Goal: Check status

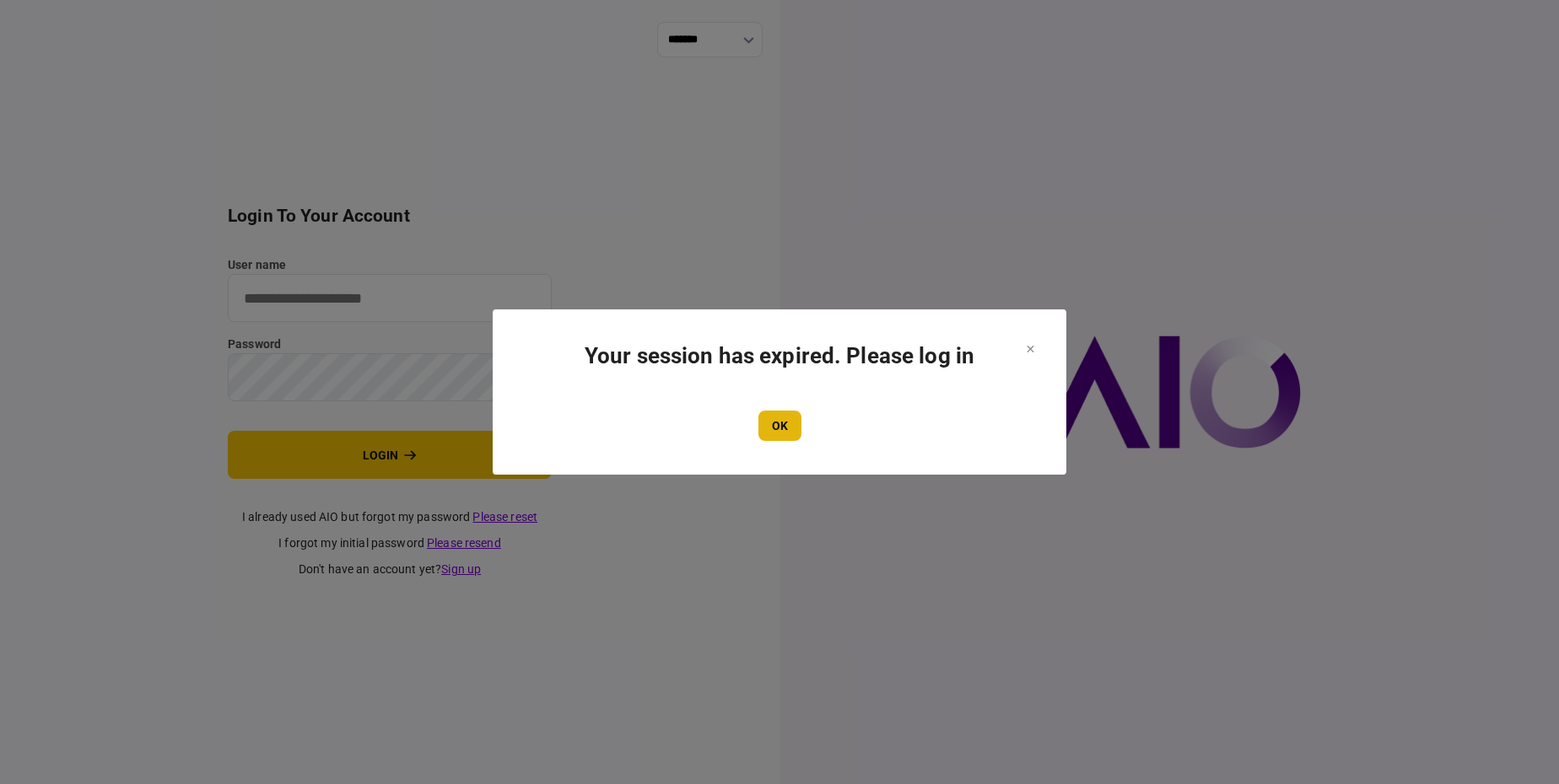
click at [784, 432] on button "OK" at bounding box center [779, 426] width 43 height 30
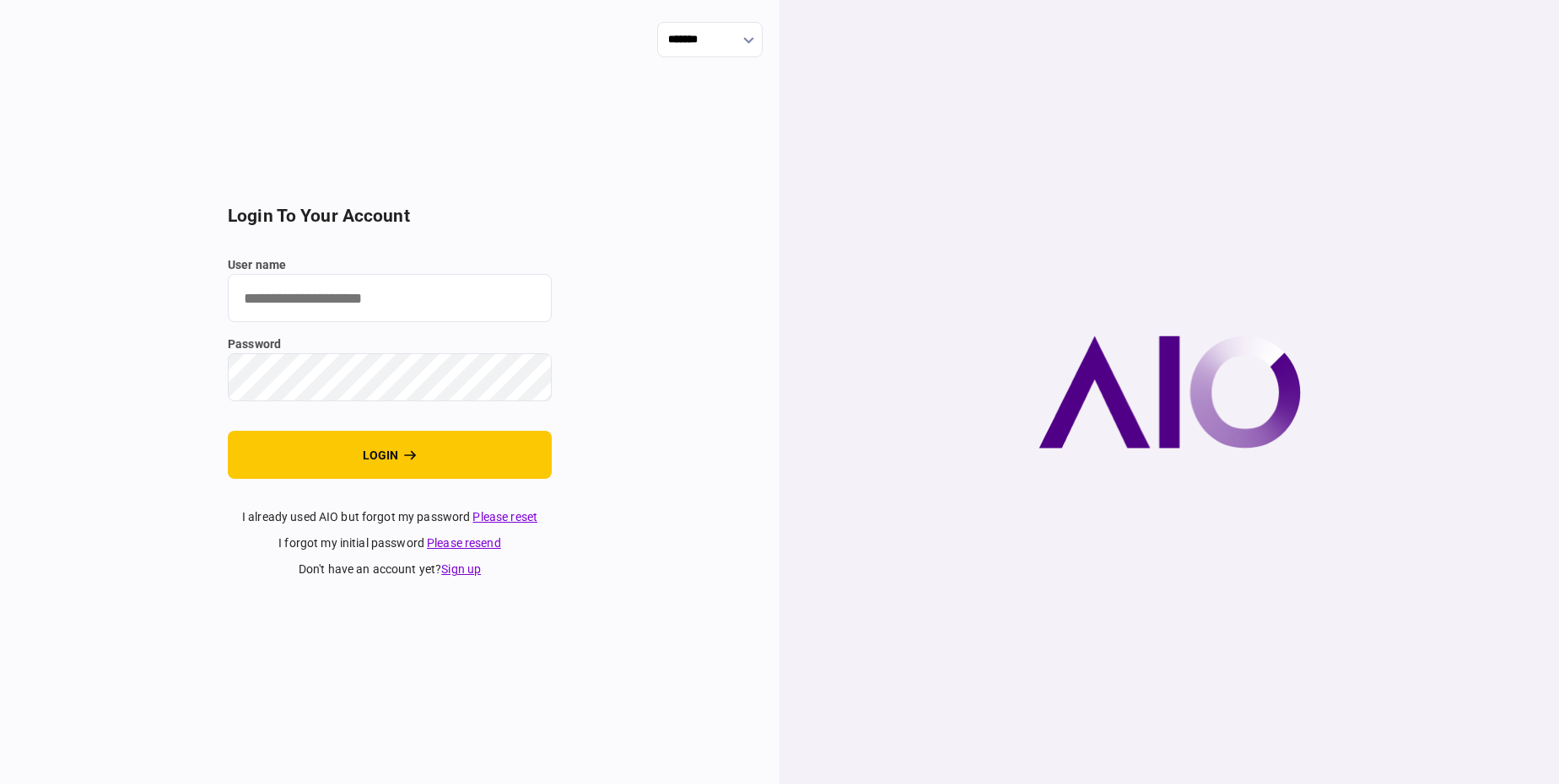
click at [271, 299] on input "user name" at bounding box center [390, 298] width 324 height 48
type input "****"
click at [228, 431] on button "login" at bounding box center [390, 454] width 324 height 48
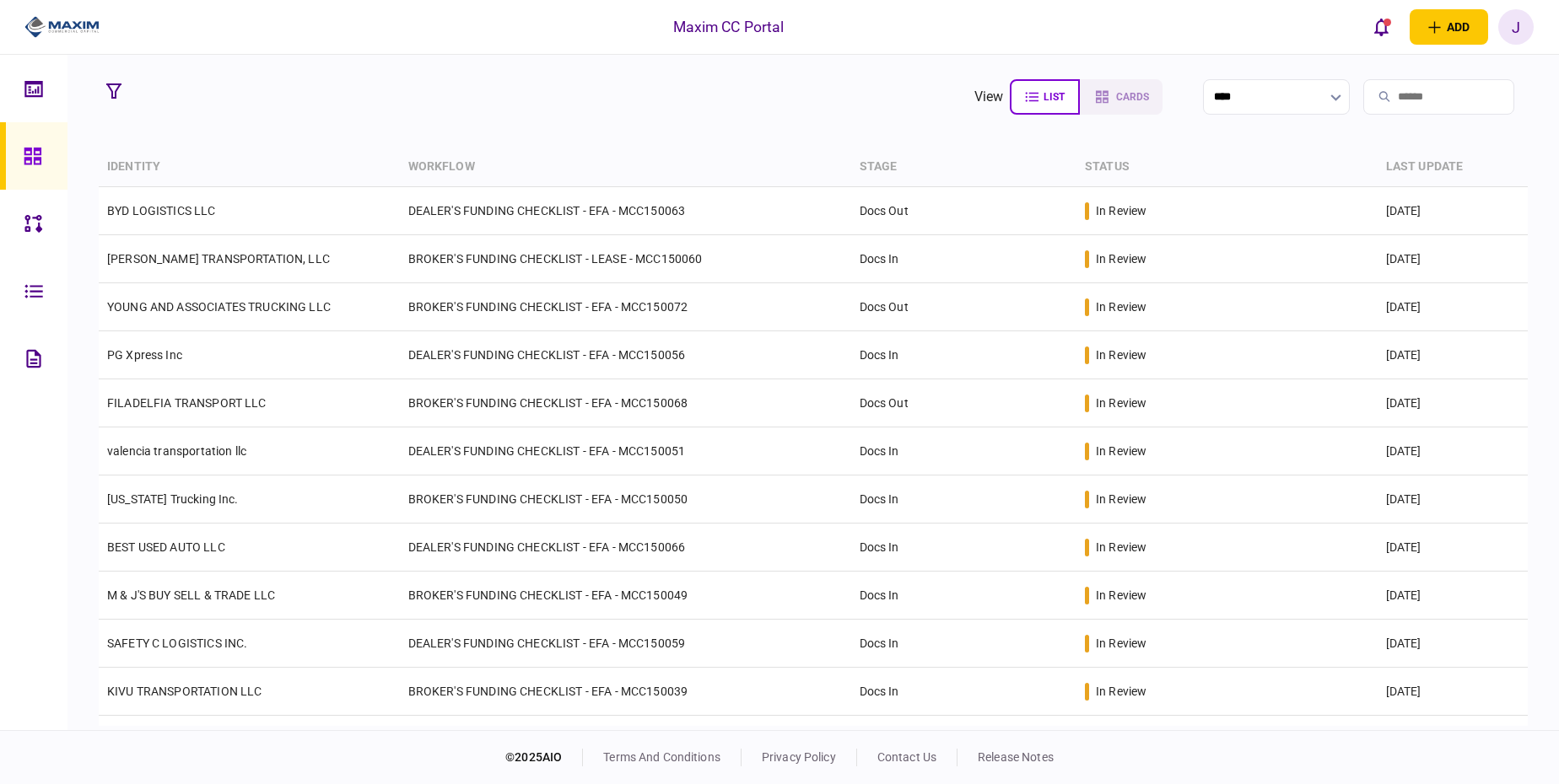
drag, startPoint x: 1522, startPoint y: 291, endPoint x: 1535, endPoint y: 457, distance: 166.5
click at [1535, 457] on section "view list cards **** Type clear Business Individual documents status clear wait…" at bounding box center [813, 392] width 1491 height 675
click at [1503, 162] on th "last update" at bounding box center [1453, 168] width 151 height 40
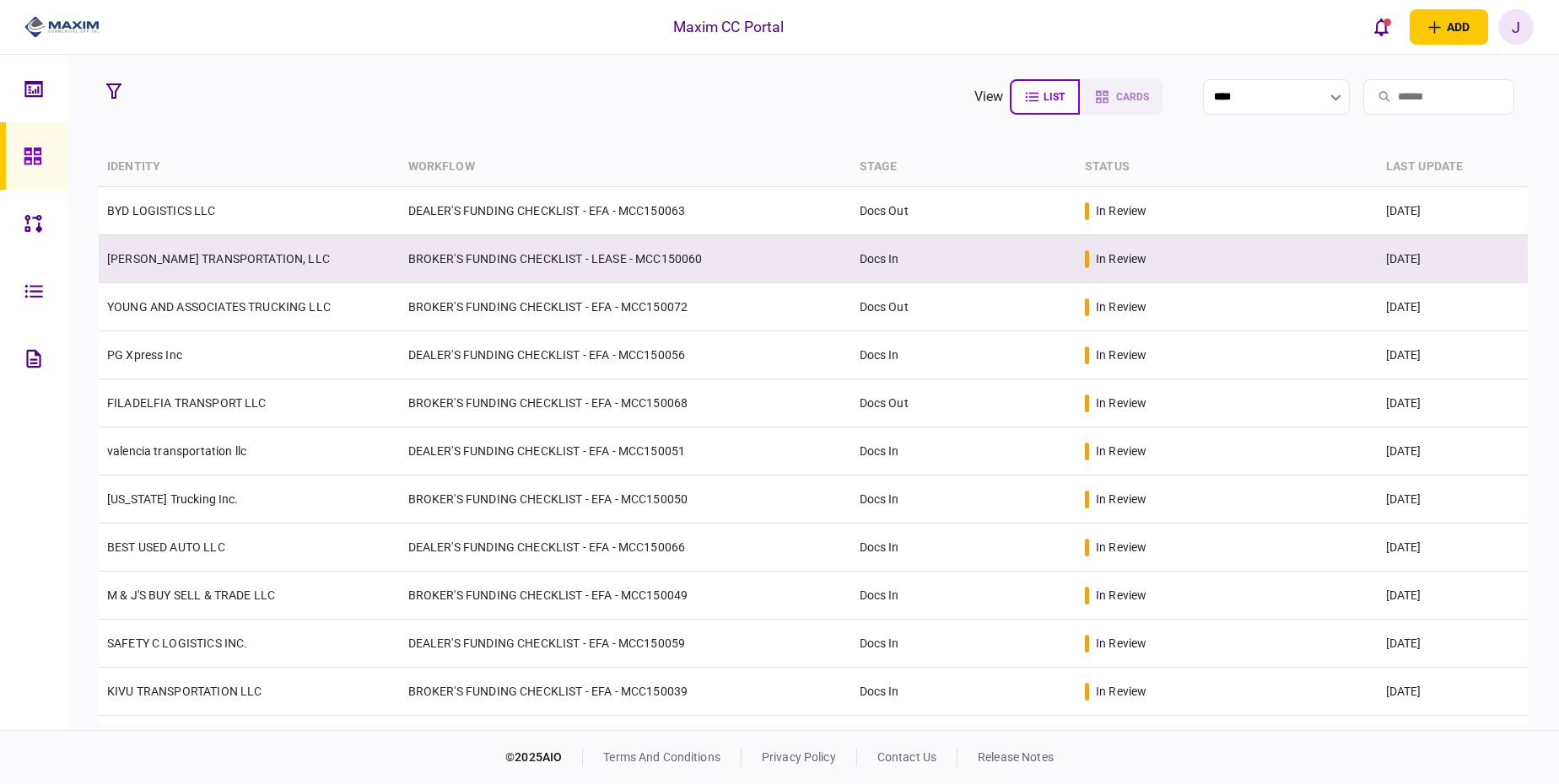
click at [218, 244] on td "[PERSON_NAME] TRANSPORTATION, LLC" at bounding box center [249, 258] width 301 height 48
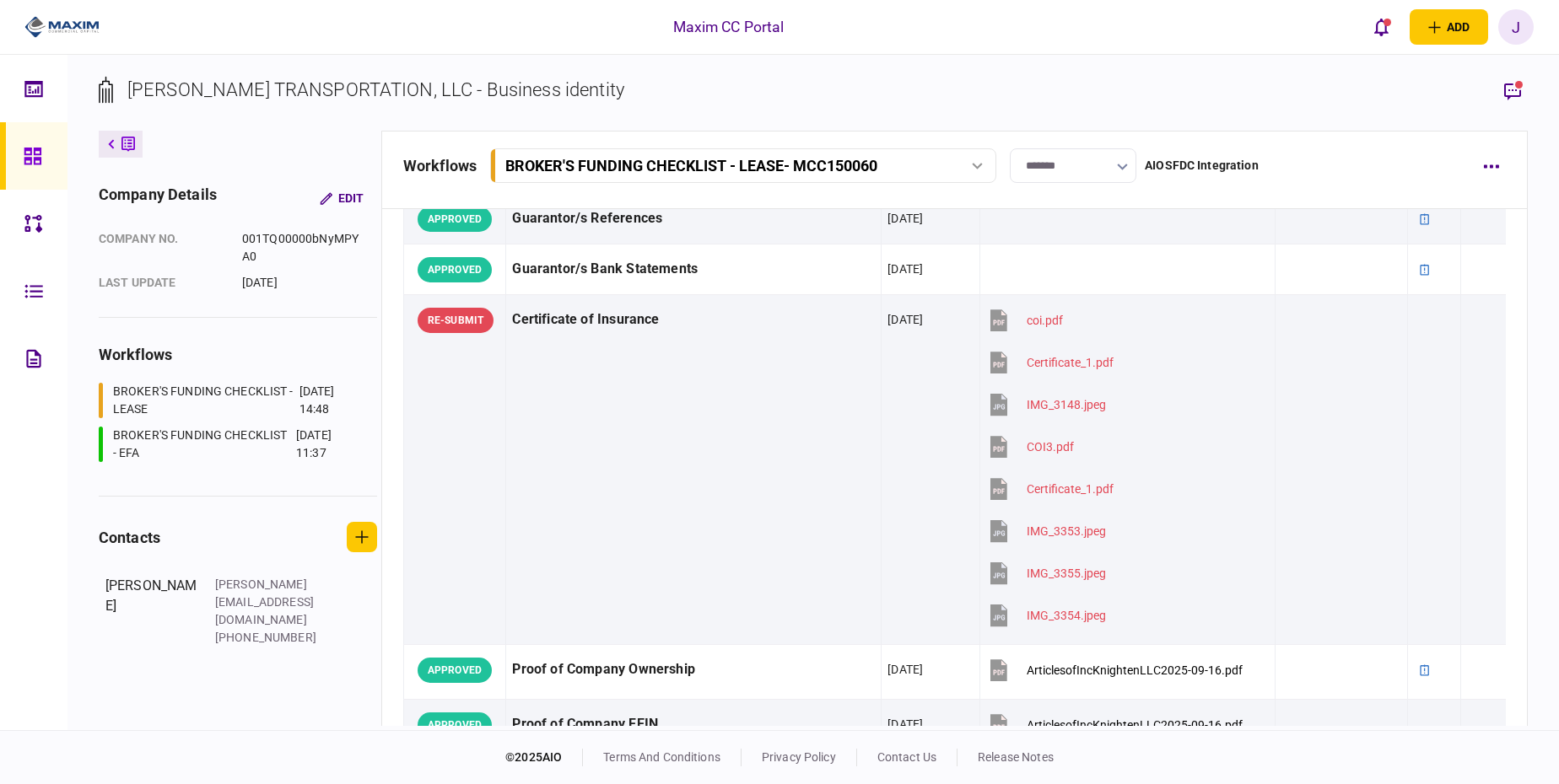
scroll to position [626, 0]
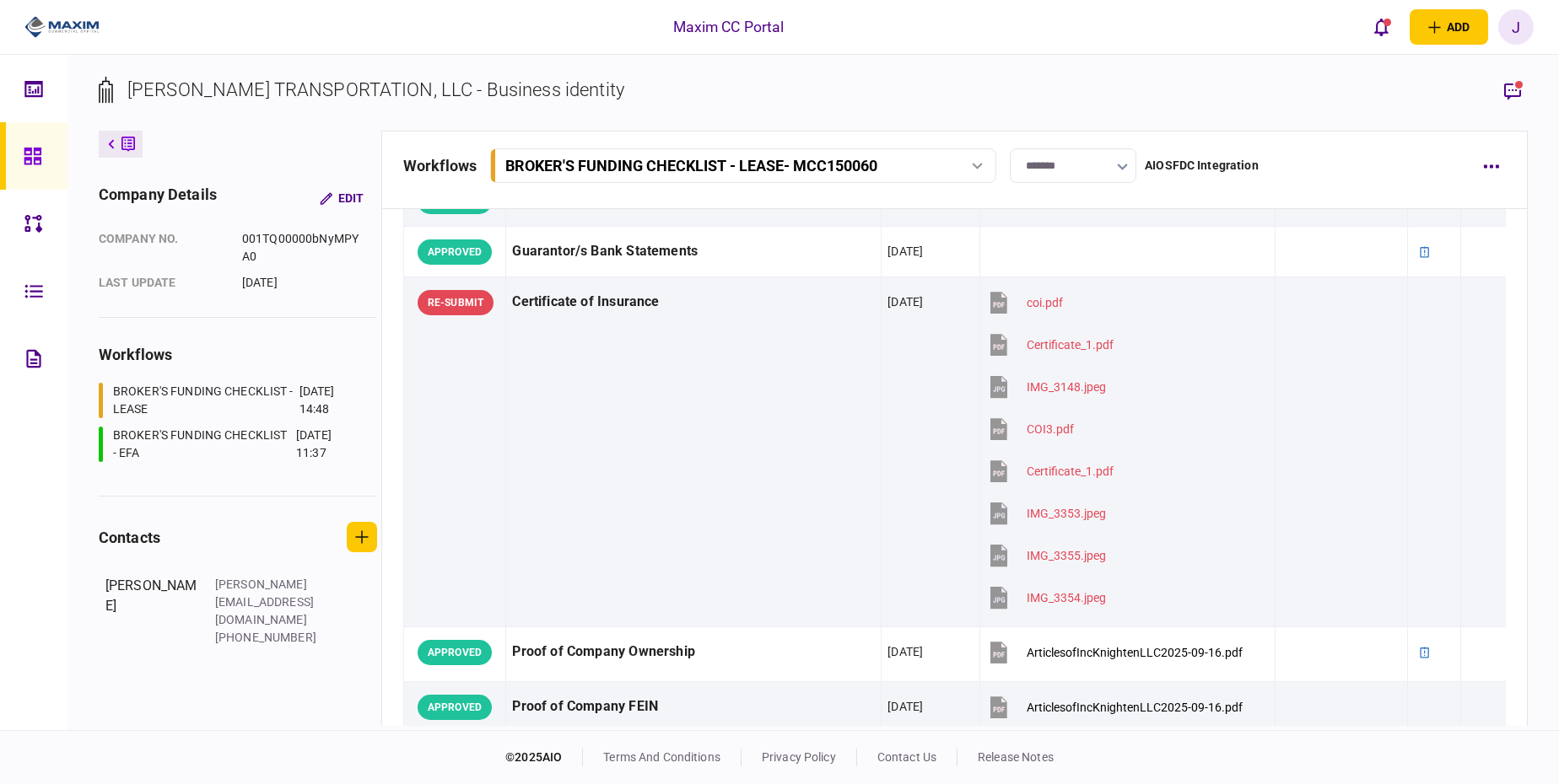
click at [267, 688] on div "company details Edit company no. 001TQ00000bNyMPYA0 last update [DATE] workflow…" at bounding box center [239, 428] width 283 height 595
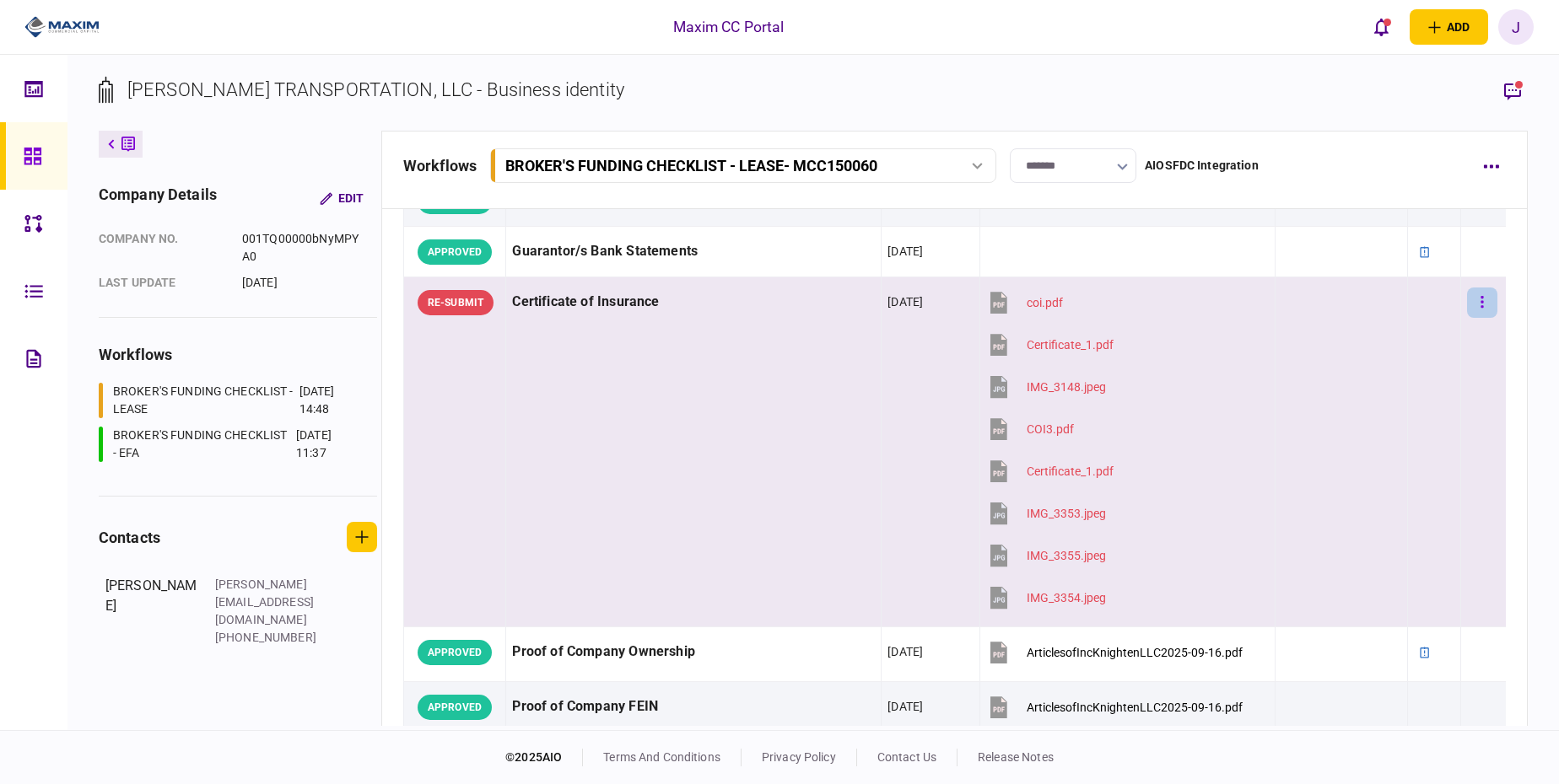
click at [1467, 298] on button "button" at bounding box center [1482, 302] width 30 height 30
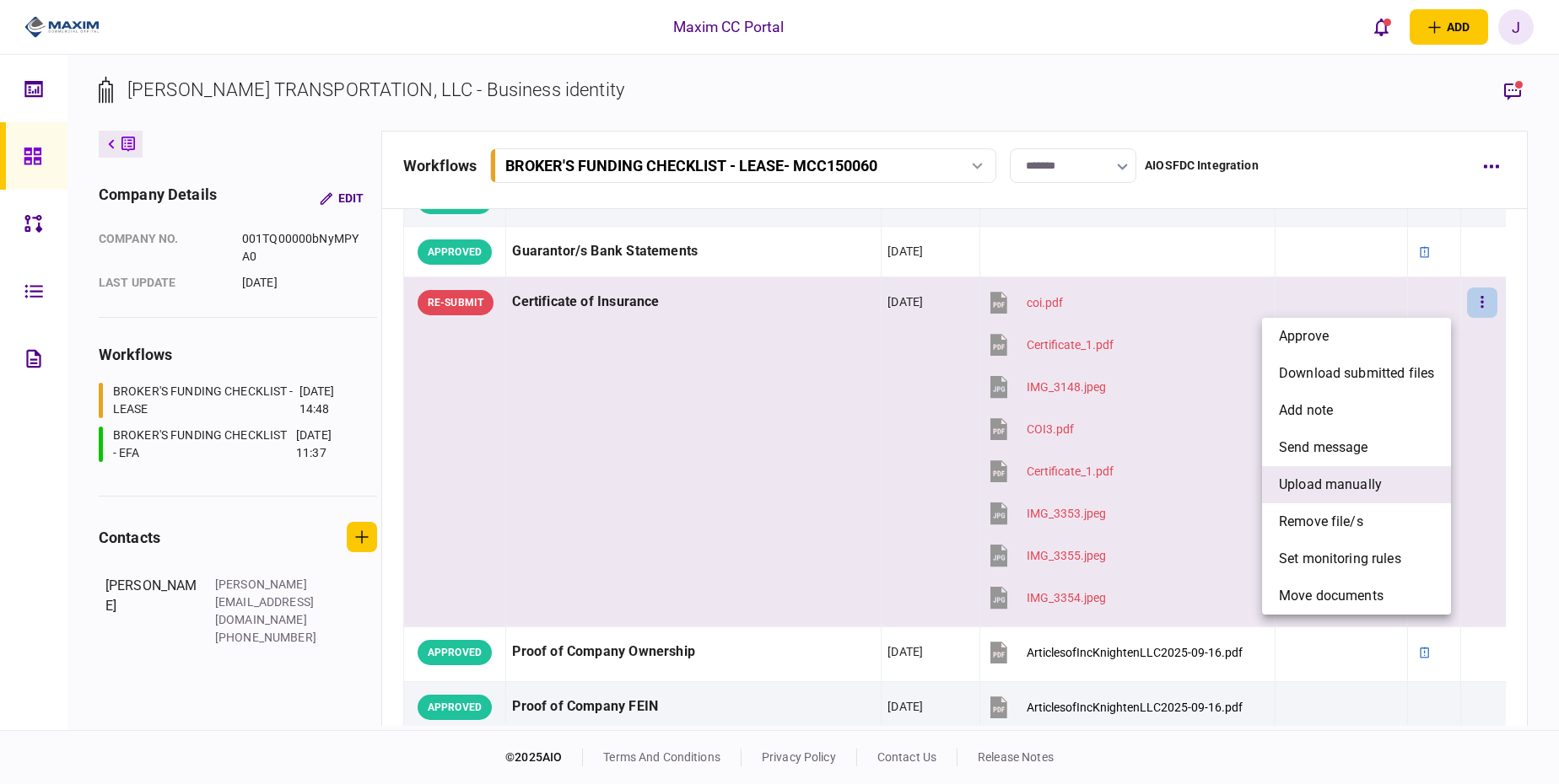
click at [1347, 489] on span "upload manually" at bounding box center [1330, 485] width 103 height 20
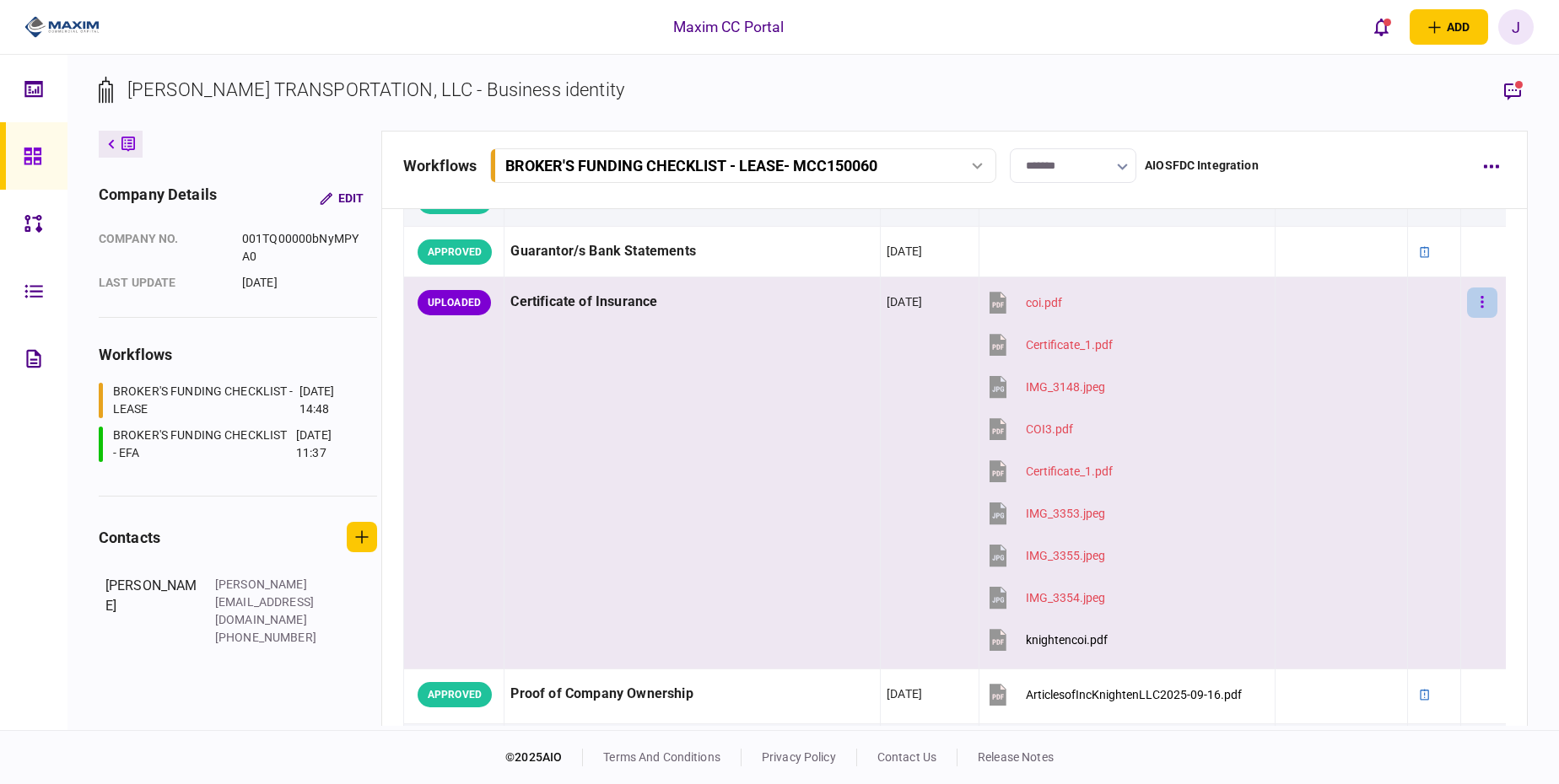
click at [1467, 298] on button "button" at bounding box center [1482, 302] width 30 height 30
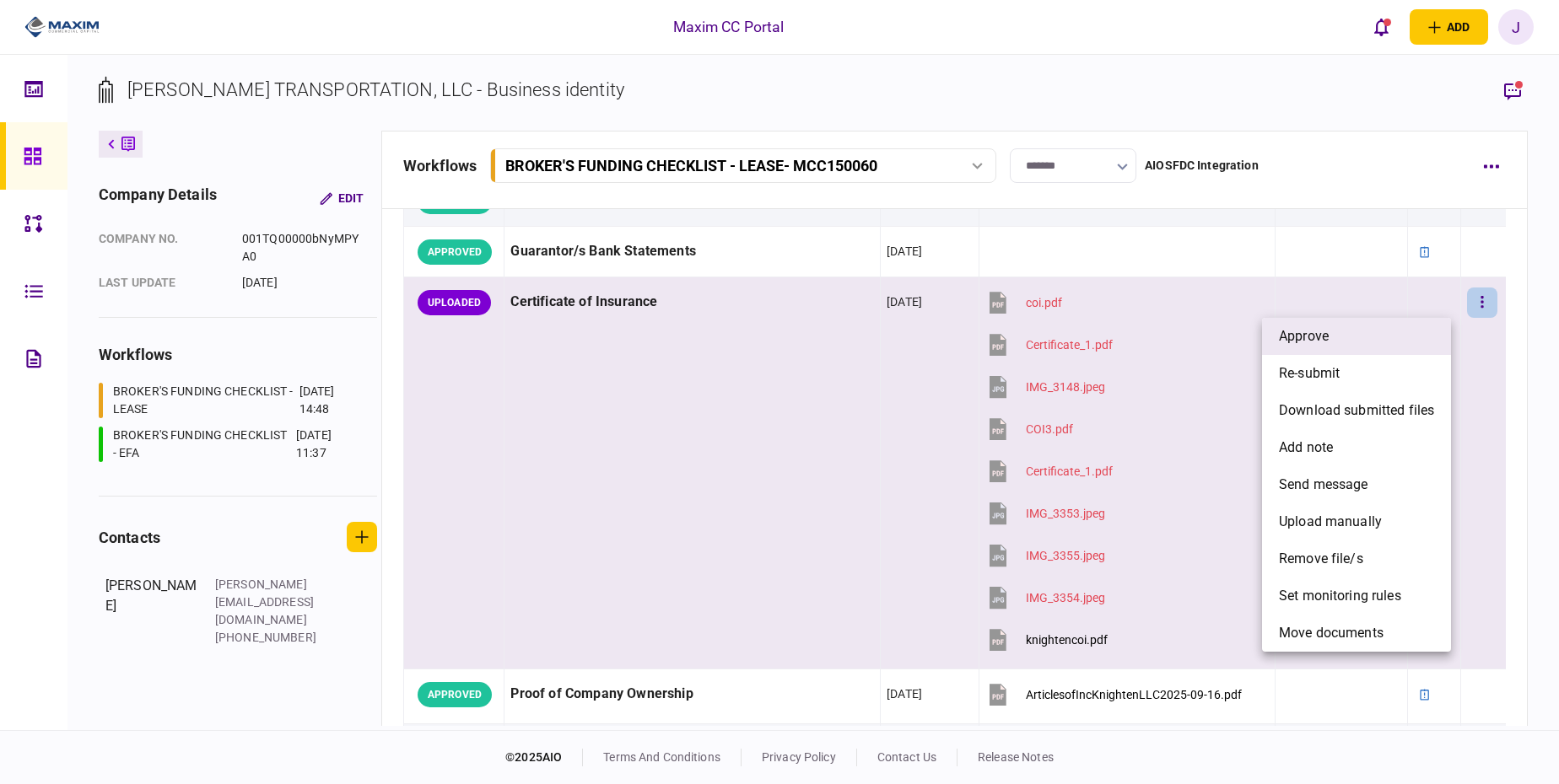
click at [1367, 325] on li "approve" at bounding box center [1356, 336] width 189 height 37
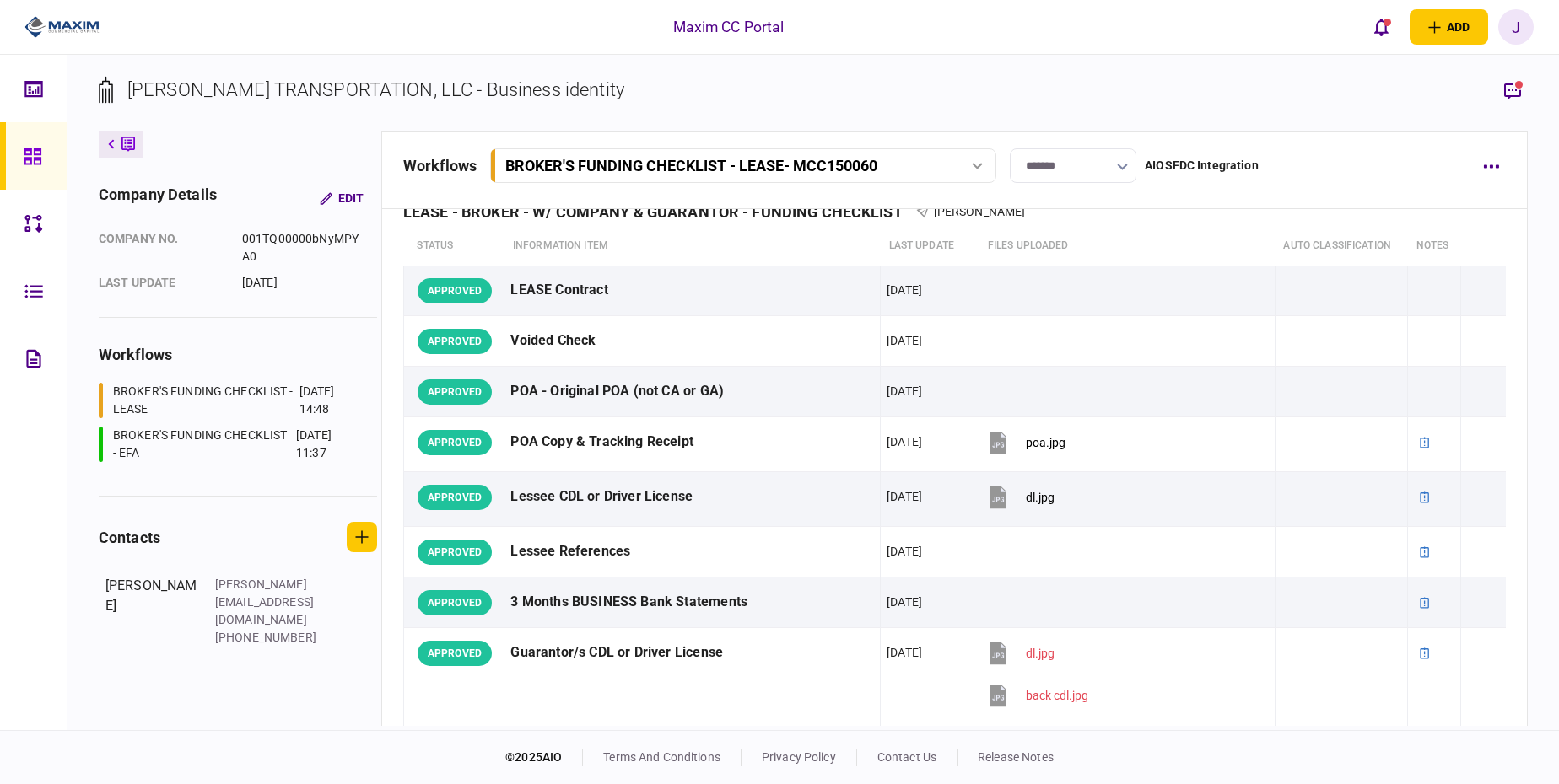
scroll to position [0, 0]
